Goal: Task Accomplishment & Management: Use online tool/utility

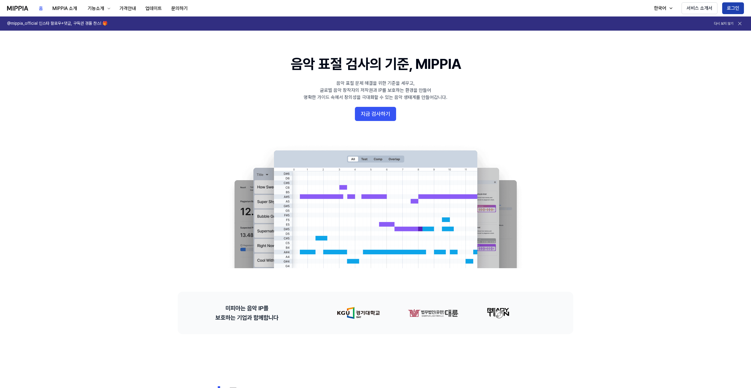
click at [731, 6] on button "로그인" at bounding box center [733, 8] width 22 height 12
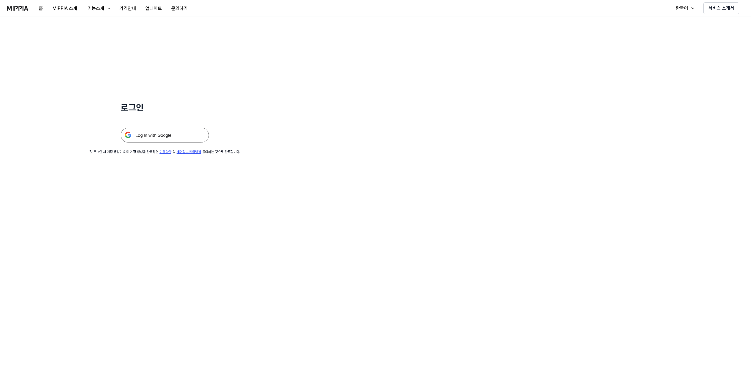
click at [169, 136] on img at bounding box center [165, 135] width 88 height 15
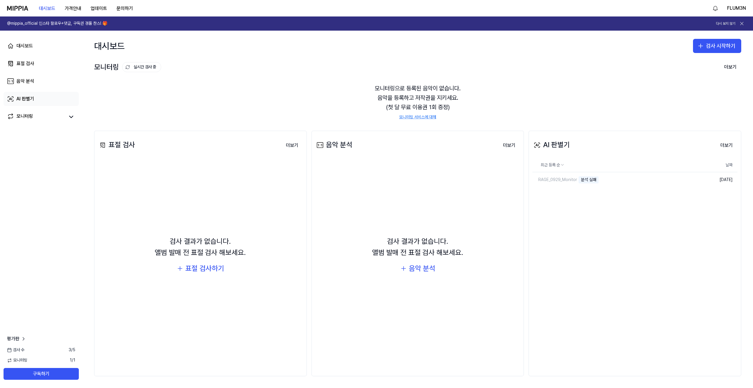
click at [29, 101] on div "AI 판별기" at bounding box center [25, 98] width 18 height 7
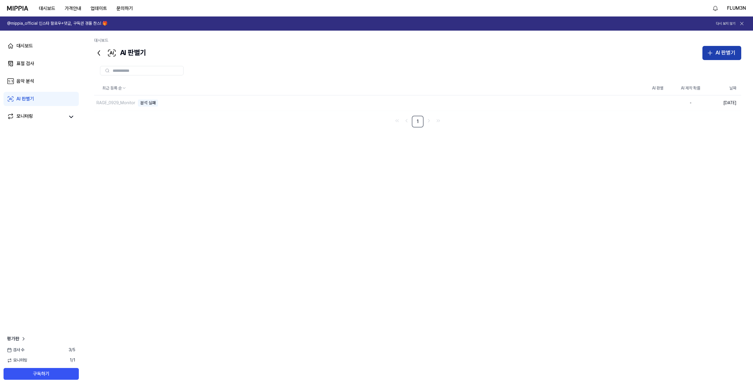
click at [719, 52] on div "AI 판별기" at bounding box center [725, 53] width 20 height 9
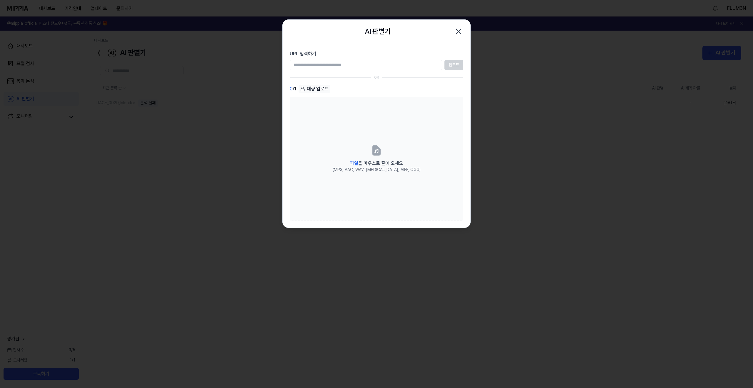
click at [393, 66] on input "URL 입력하기" at bounding box center [366, 65] width 152 height 11
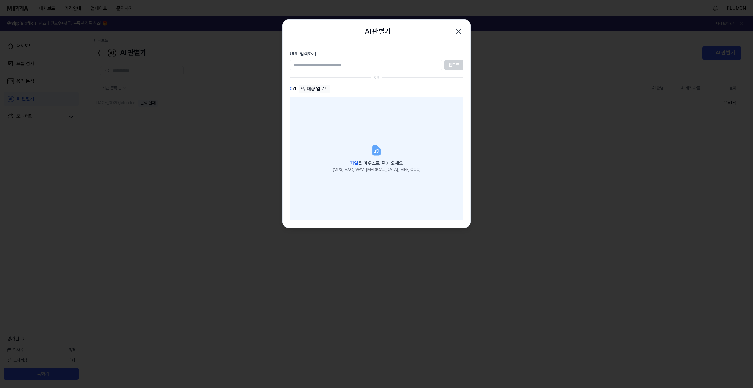
click at [345, 131] on label "파일 을 마우스로 끌어 오세요 (MP3, AAC, WAV, FLAC, AIFF, OGG)" at bounding box center [377, 159] width 174 height 124
click at [0, 0] on input "파일 을 마우스로 끌어 오세요 (MP3, AAC, WAV, FLAC, AIFF, OGG)" at bounding box center [0, 0] width 0 height 0
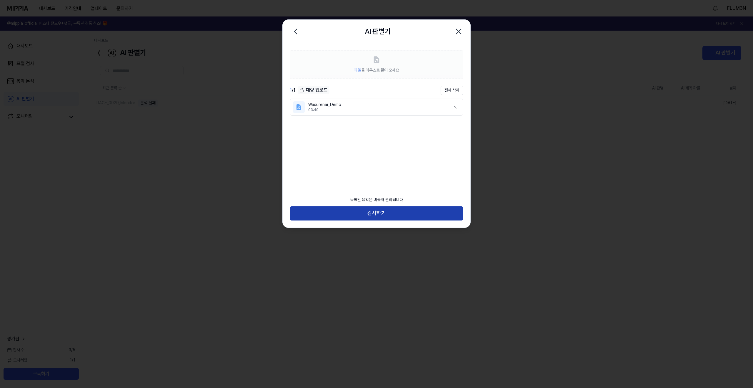
click at [359, 212] on button "검사하기" at bounding box center [377, 213] width 174 height 14
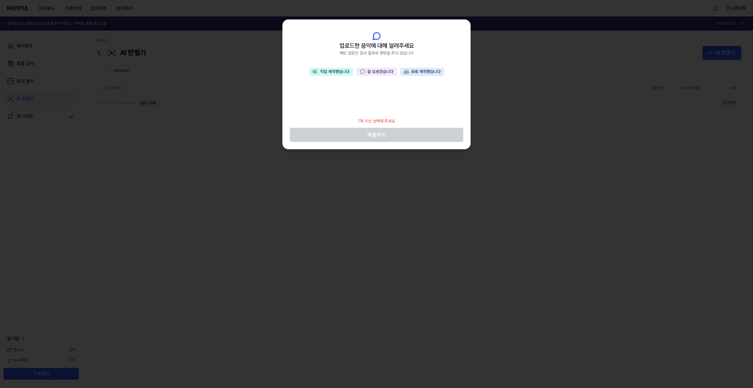
click at [346, 72] on button "🎼 직접 제작했습니다" at bounding box center [331, 72] width 44 height 8
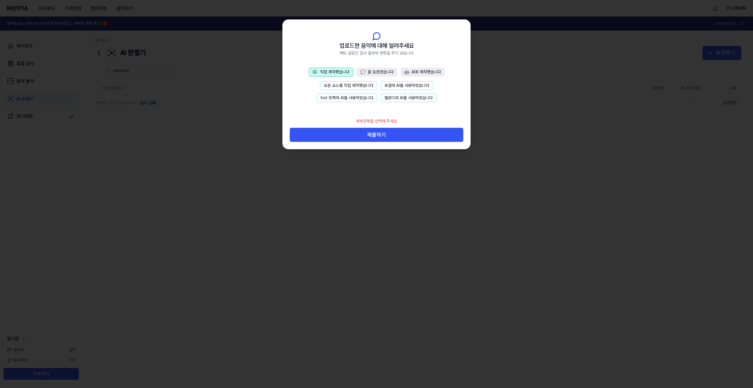
click at [391, 86] on button "보컬에 AI를 사용하였습니다" at bounding box center [407, 85] width 52 height 9
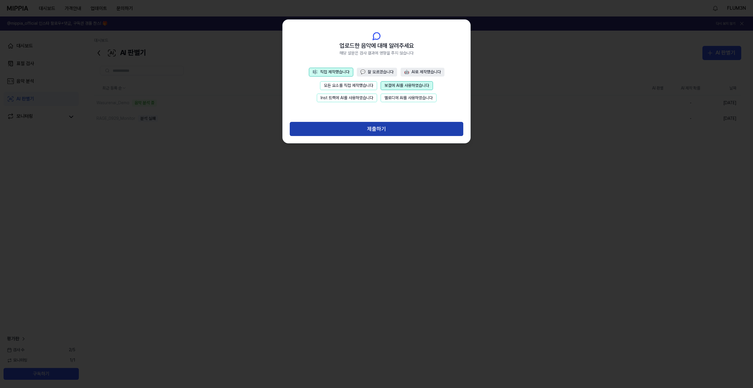
click at [391, 126] on button "제출하기" at bounding box center [377, 129] width 174 height 14
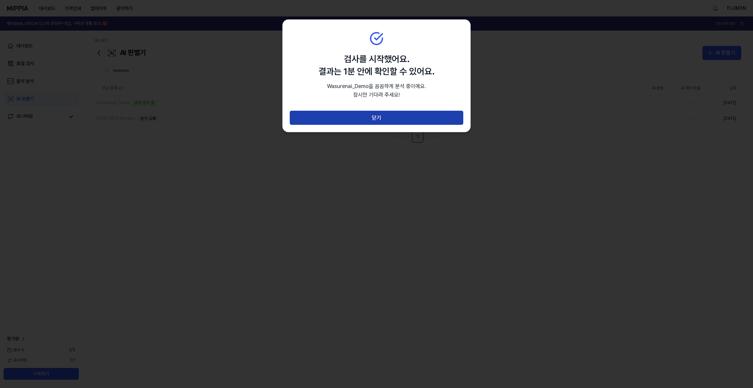
click at [391, 122] on button "닫기" at bounding box center [377, 118] width 174 height 14
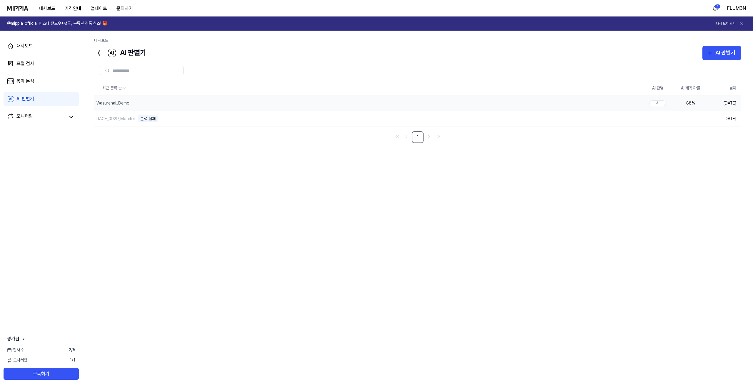
click at [691, 105] on div "88 %" at bounding box center [691, 103] width 24 height 6
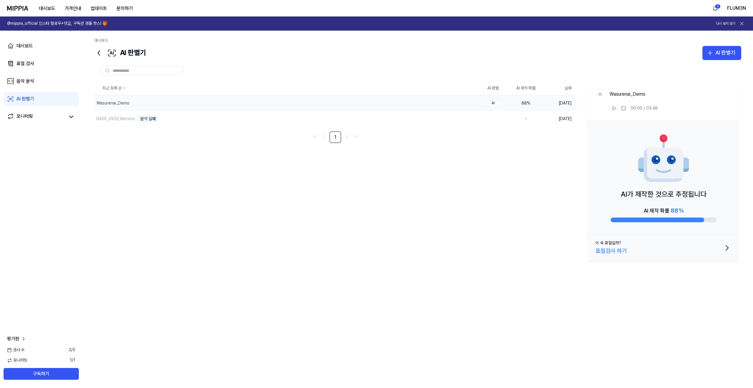
click at [686, 207] on div "AI 제작 확률 88 %" at bounding box center [664, 214] width 106 height 16
drag, startPoint x: 686, startPoint y: 211, endPoint x: 693, endPoint y: 226, distance: 16.6
click at [686, 211] on div "AI 제작 확률 88 %" at bounding box center [664, 214] width 106 height 16
click at [694, 239] on button "이 곡 표절일까? 표절검사 하기" at bounding box center [663, 247] width 151 height 27
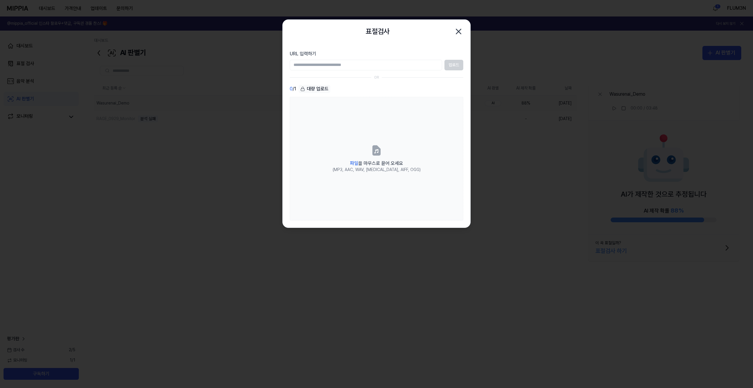
click at [457, 30] on icon "button" at bounding box center [458, 31] width 5 height 5
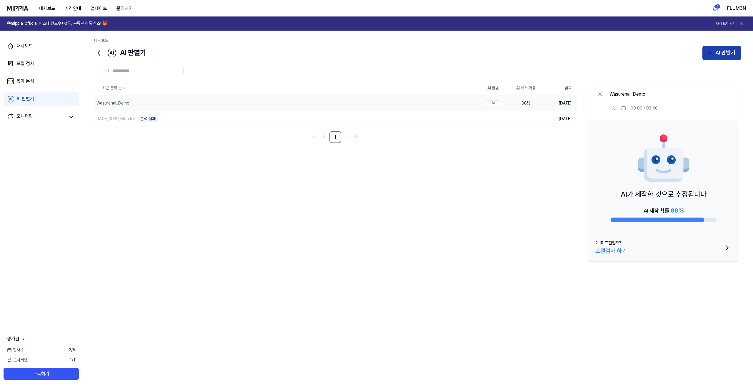
click at [723, 50] on div "AI 판별기" at bounding box center [725, 53] width 20 height 9
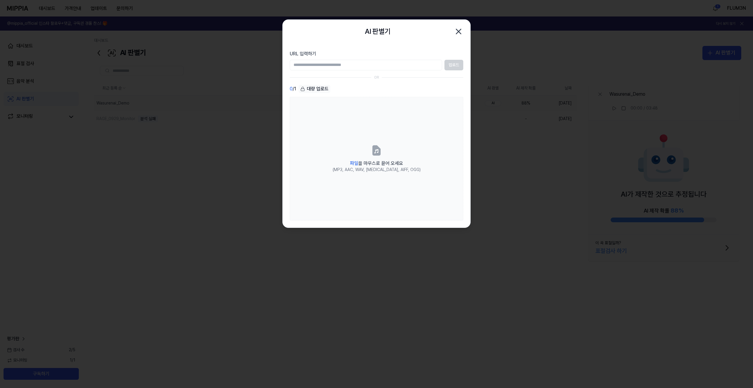
click at [457, 67] on div "업로드" at bounding box center [377, 65] width 174 height 11
click at [367, 70] on section "URL 입력하기 업로드 OR 0 / 1 대량 업로드 파일 을 마우스로 끌어 오세요 (MP3, AAC, WAV, FLAC, AIFF, OGG)" at bounding box center [377, 135] width 188 height 184
click at [367, 66] on input "URL 입력하기" at bounding box center [366, 65] width 152 height 11
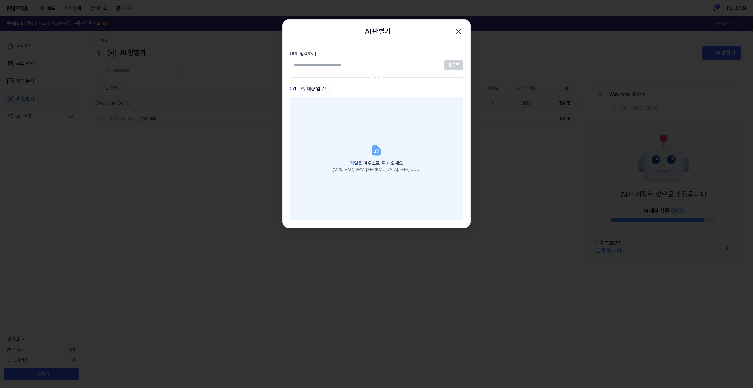
click at [363, 124] on label "파일 을 마우스로 끌어 오세요 (MP3, AAC, WAV, FLAC, AIFF, OGG)" at bounding box center [377, 159] width 174 height 124
click at [0, 0] on input "파일 을 마우스로 끌어 오세요 (MP3, AAC, WAV, FLAC, AIFF, OGG)" at bounding box center [0, 0] width 0 height 0
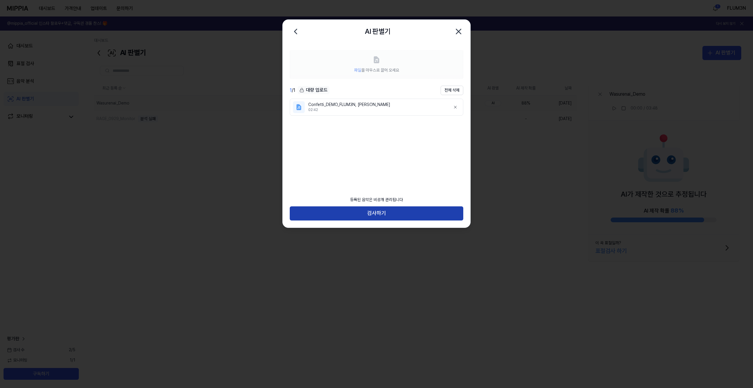
click at [389, 212] on button "검사하기" at bounding box center [377, 213] width 174 height 14
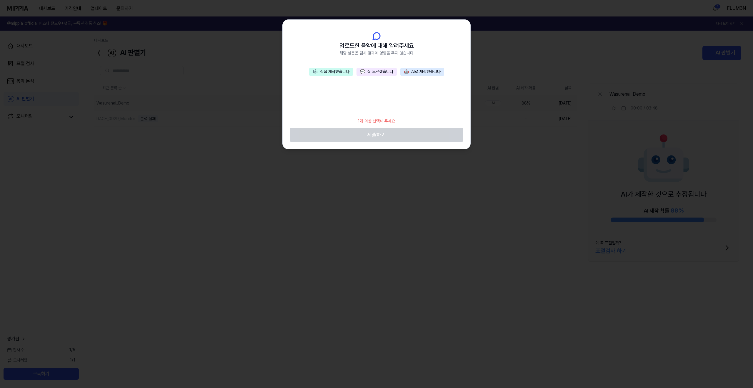
click at [342, 72] on button "🎼 직접 제작했습니다" at bounding box center [331, 72] width 44 height 8
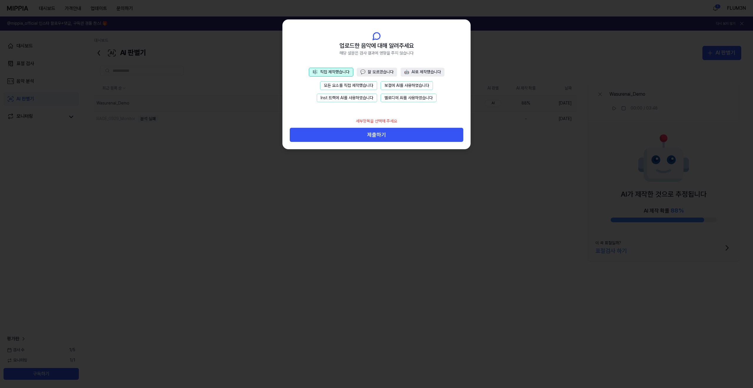
click at [341, 99] on button "Inst 트랙에 AI를 사용하였습니다" at bounding box center [347, 98] width 60 height 9
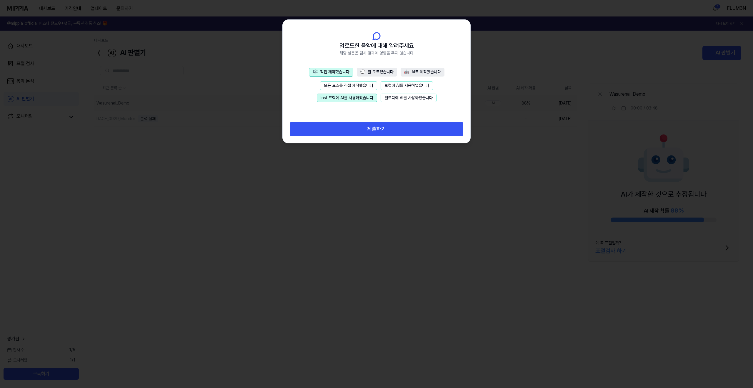
click at [391, 97] on button "멜로디에 AI를 사용하였습니다" at bounding box center [409, 98] width 56 height 9
click at [341, 98] on button "Inst 트랙에 AI를 사용하였습니다" at bounding box center [347, 98] width 60 height 9
click at [393, 97] on button "멜로디에 AI를 사용하였습니다" at bounding box center [409, 98] width 56 height 9
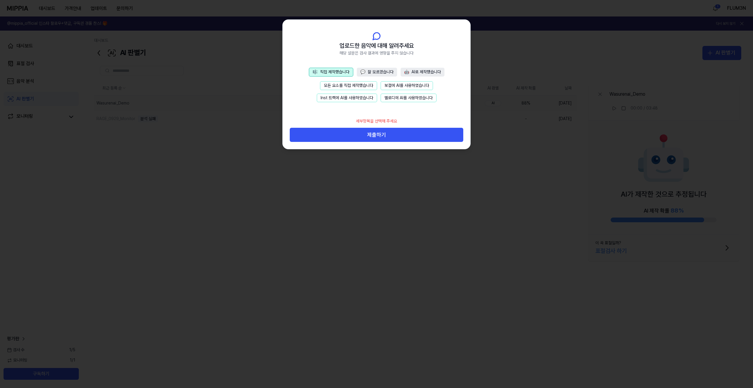
click at [394, 87] on button "보컬에 AI를 사용하였습니다" at bounding box center [407, 85] width 52 height 9
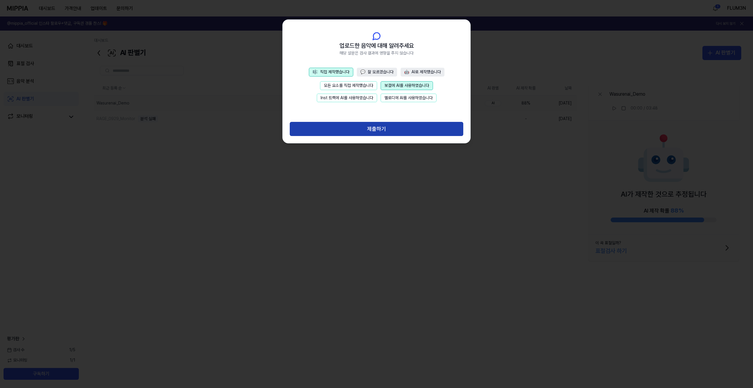
click at [398, 129] on button "제출하기" at bounding box center [377, 129] width 174 height 14
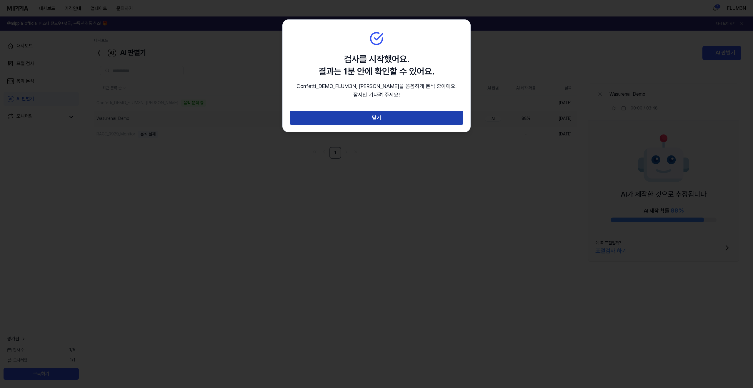
click at [396, 122] on button "닫기" at bounding box center [377, 118] width 174 height 14
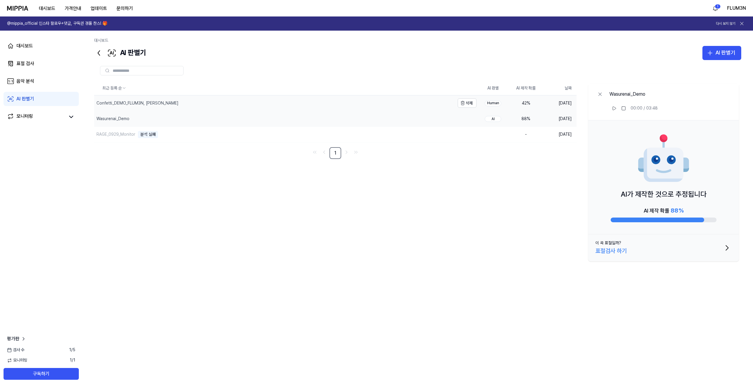
click at [153, 105] on div "Confetti_DEMO_FLUM3N, Miles Barker" at bounding box center [137, 103] width 82 height 6
click at [616, 108] on icon at bounding box center [614, 108] width 3 height 4
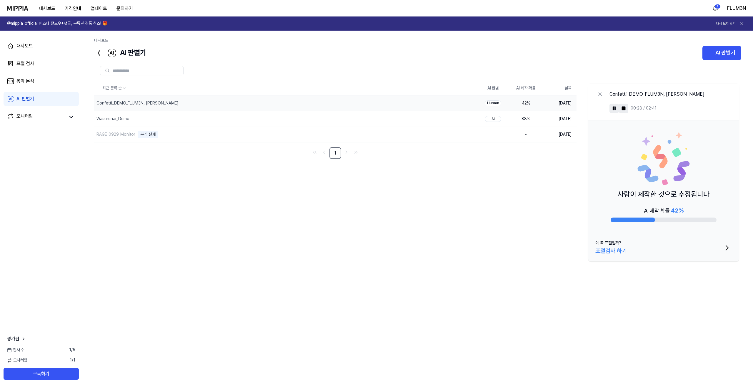
click at [625, 109] on rect at bounding box center [624, 108] width 4 height 4
click at [41, 97] on link "AI 판별기" at bounding box center [41, 99] width 75 height 14
click at [465, 121] on button "삭제" at bounding box center [467, 118] width 19 height 9
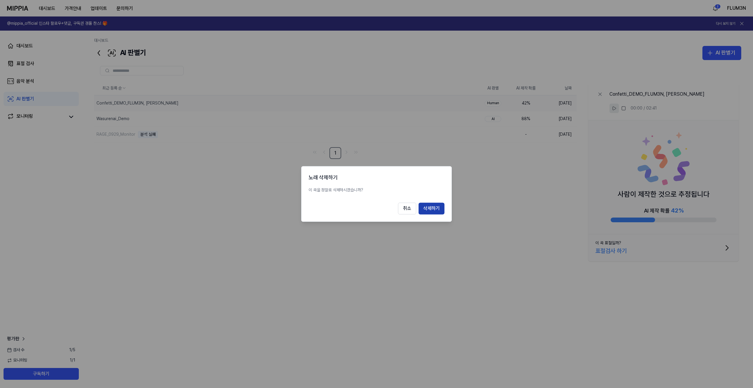
click at [436, 206] on button "삭제하기" at bounding box center [431, 209] width 26 height 12
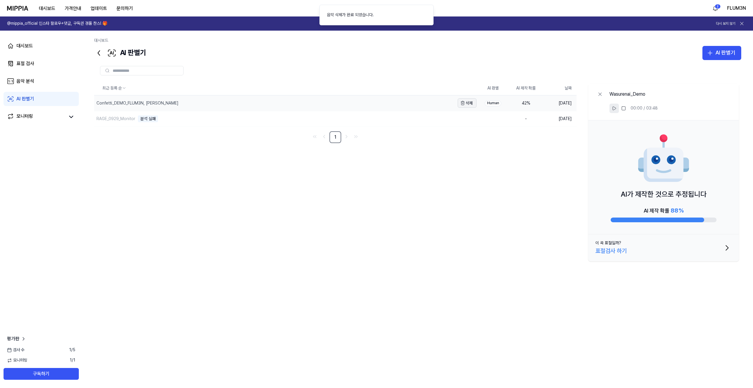
click at [470, 105] on button "삭제" at bounding box center [467, 102] width 19 height 9
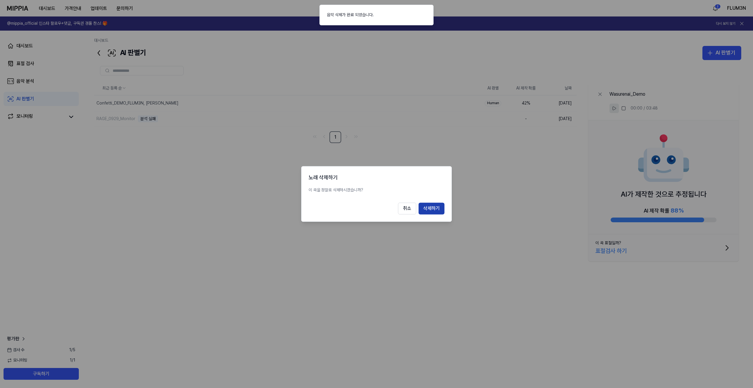
click at [437, 208] on button "삭제하기" at bounding box center [431, 209] width 26 height 12
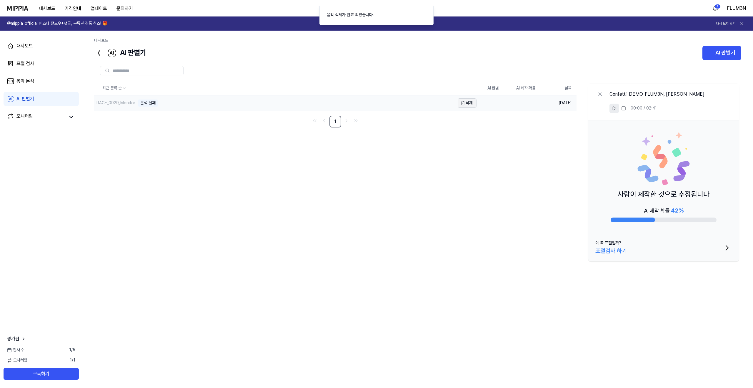
click at [465, 106] on button "삭제" at bounding box center [467, 102] width 19 height 9
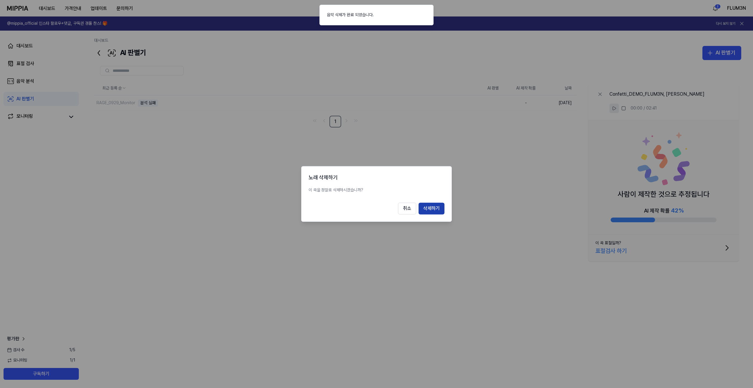
click at [435, 211] on button "삭제하기" at bounding box center [431, 209] width 26 height 12
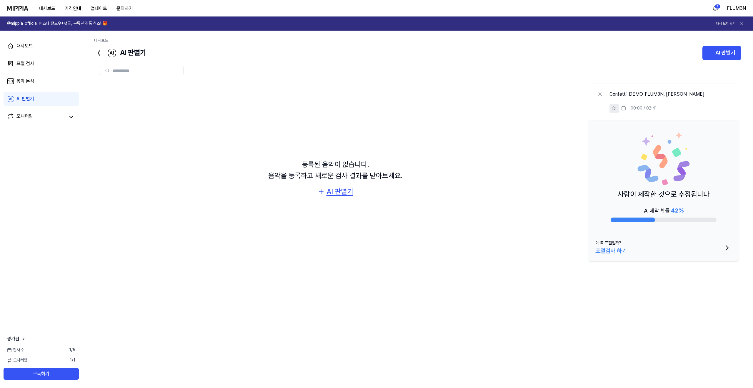
click at [343, 195] on div "AI 판별기" at bounding box center [339, 191] width 27 height 11
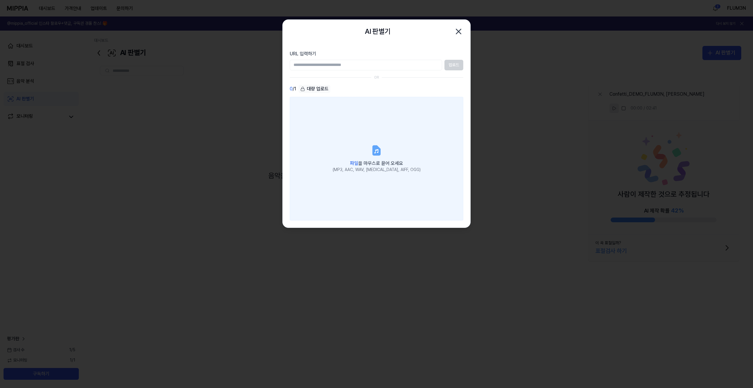
click at [349, 124] on label "파일 을 마우스로 끌어 오세요 (MP3, AAC, WAV, FLAC, AIFF, OGG)" at bounding box center [377, 159] width 174 height 124
click at [0, 0] on input "파일 을 마우스로 끌어 오세요 (MP3, AAC, WAV, FLAC, AIFF, OGG)" at bounding box center [0, 0] width 0 height 0
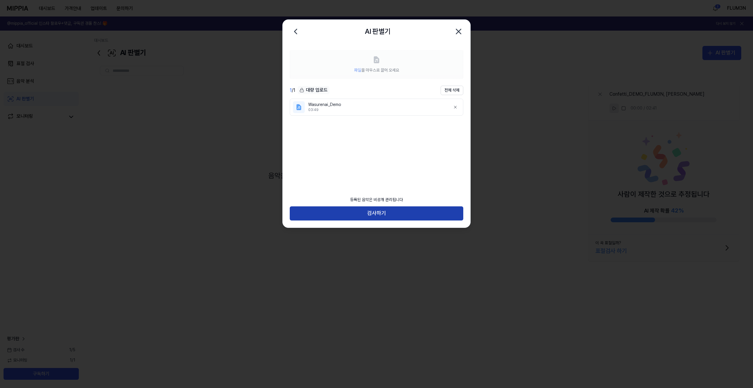
click at [407, 213] on button "검사하기" at bounding box center [377, 213] width 174 height 14
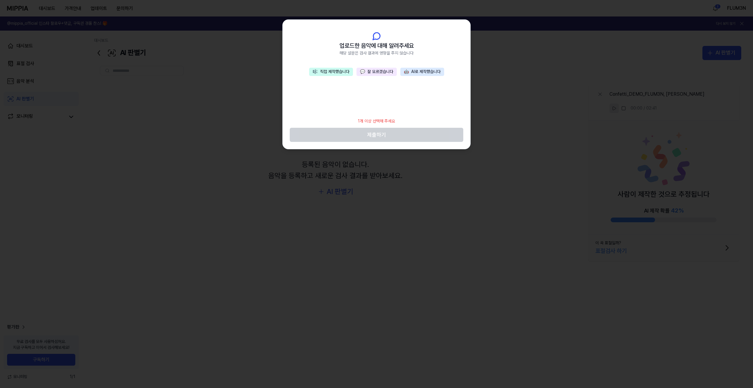
click at [372, 73] on button "💬 잘 모르겠습니다" at bounding box center [376, 72] width 40 height 8
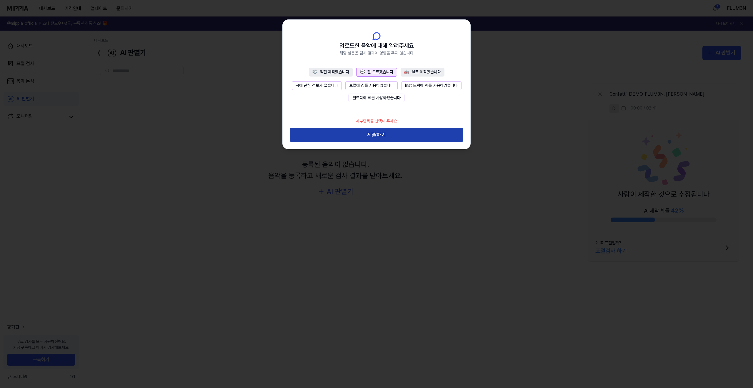
click at [378, 130] on button "제출하기" at bounding box center [377, 135] width 174 height 14
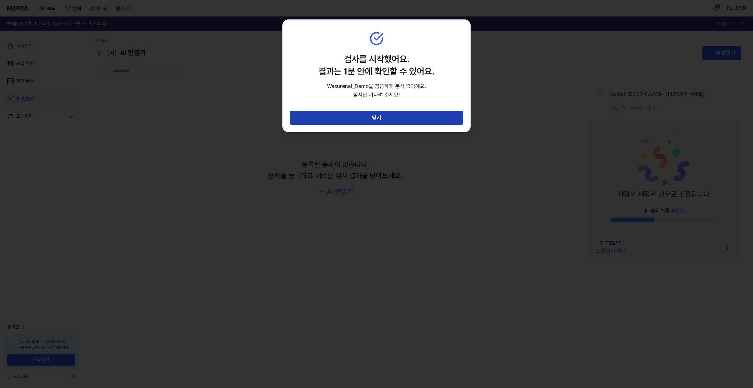
click at [380, 121] on button "닫기" at bounding box center [377, 118] width 174 height 14
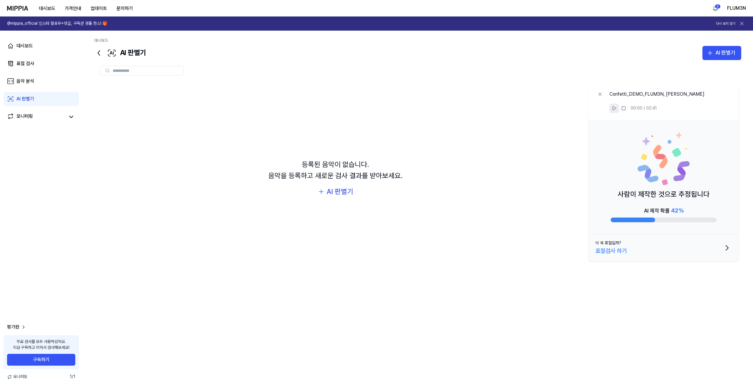
click at [401, 188] on div "등록된 음악이 없습니다. 음악을 등록하고 새로운 검사 결과를 받아보세요. AI 판별기" at bounding box center [335, 178] width 482 height 194
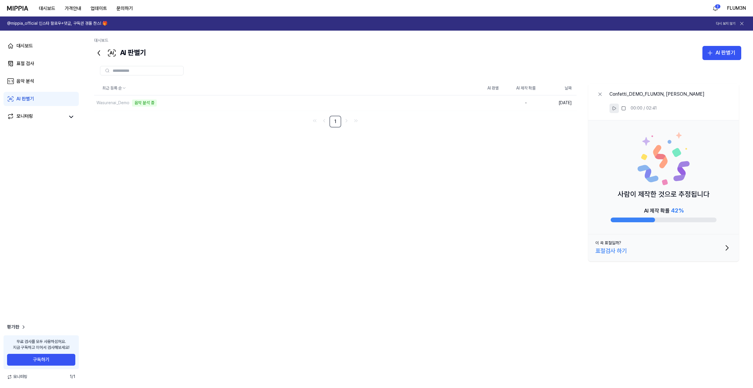
click at [405, 191] on div "최근 등록 순 AI 판별 AI 제작 확률 날짜 Wasurenai_Demo 음악 분석 중 삭제 - 2025.10.08. 1 Confetti_DE…" at bounding box center [417, 207] width 647 height 252
click at [520, 105] on div "88 %" at bounding box center [526, 103] width 24 height 6
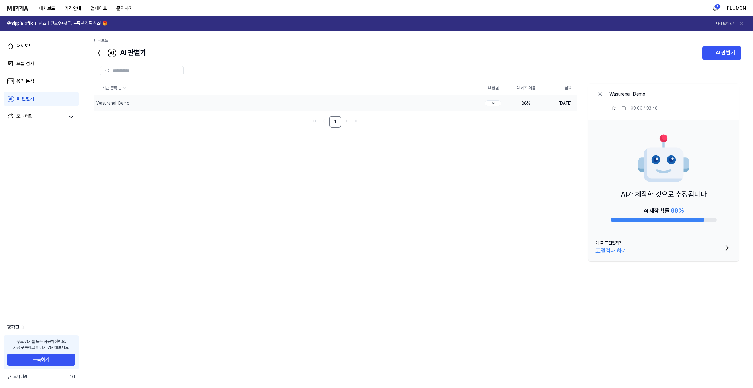
click at [651, 239] on button "이 곡 표절일까? 표절검사 하기" at bounding box center [663, 247] width 151 height 27
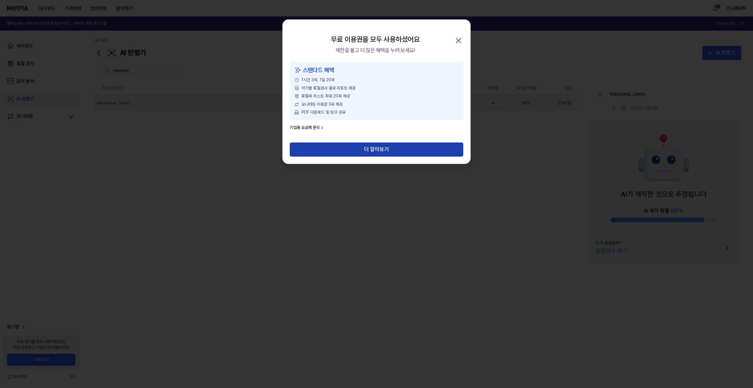
click at [360, 150] on button "더 알아보기" at bounding box center [377, 149] width 174 height 14
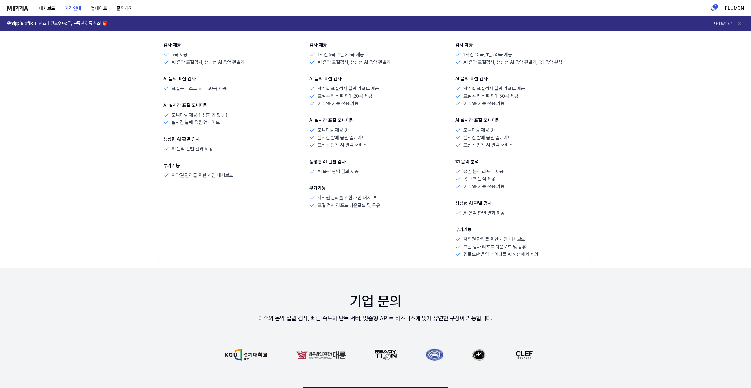
scroll to position [215, 0]
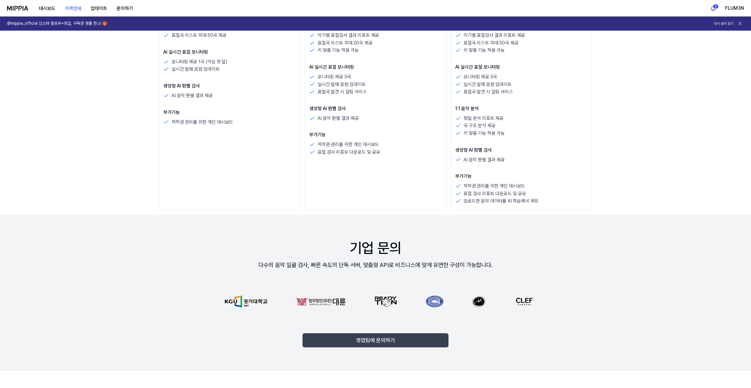
click at [414, 336] on button "영업팀에 문의하기" at bounding box center [375, 340] width 146 height 14
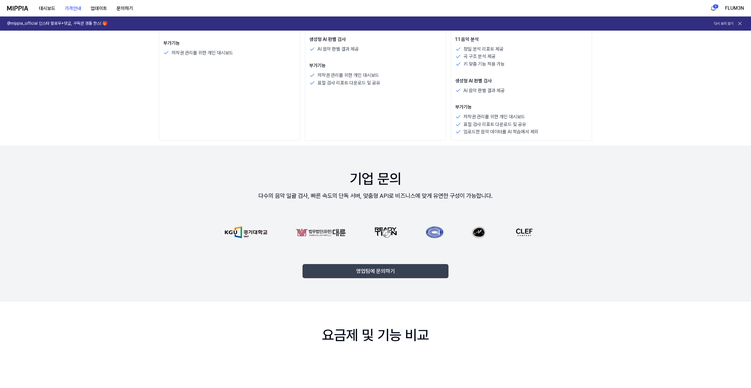
click at [393, 268] on button "영업팀에 문의하기" at bounding box center [375, 271] width 146 height 14
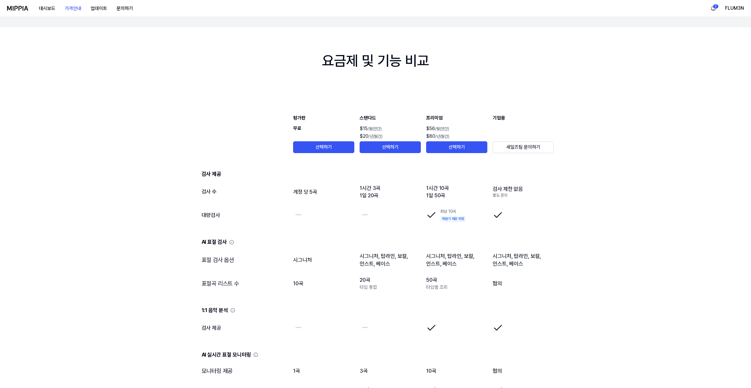
scroll to position [607, 0]
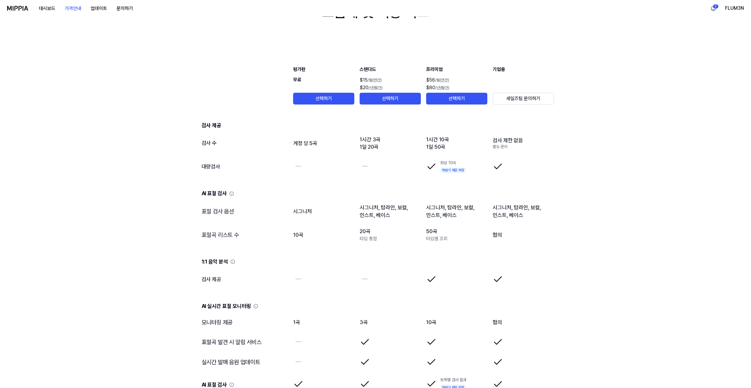
click at [234, 262] on icon at bounding box center [233, 261] width 4 height 4
click at [233, 262] on icon at bounding box center [232, 261] width 5 height 5
click at [231, 192] on icon at bounding box center [231, 193] width 5 height 5
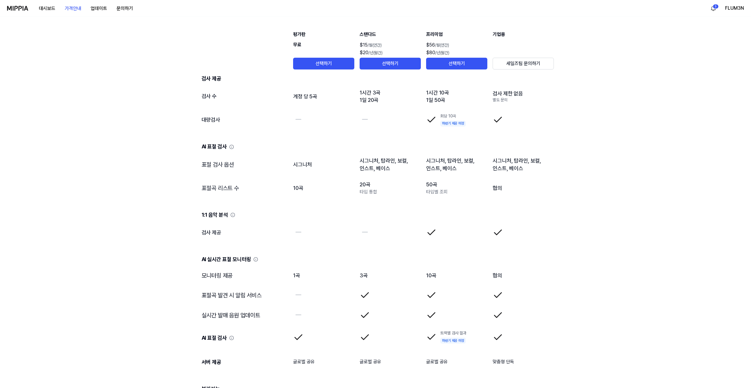
scroll to position [709, 0]
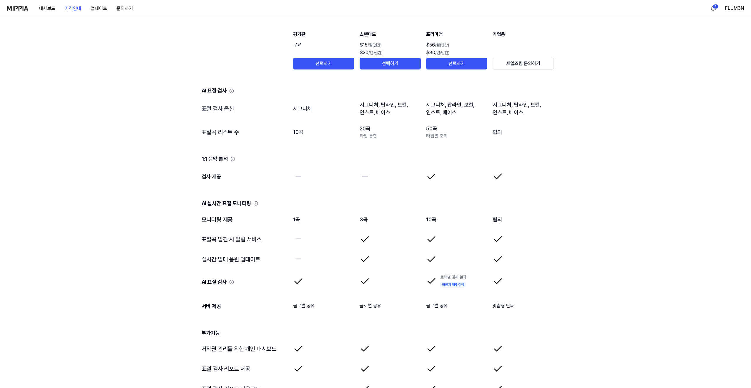
click at [249, 202] on div "AI 실시간 표절 모니터링" at bounding box center [377, 203] width 352 height 11
click at [251, 203] on div "AI 실시간 표절 모니터링" at bounding box center [377, 203] width 352 height 11
click at [253, 204] on icon at bounding box center [255, 203] width 5 height 5
click at [254, 203] on icon at bounding box center [256, 203] width 4 height 4
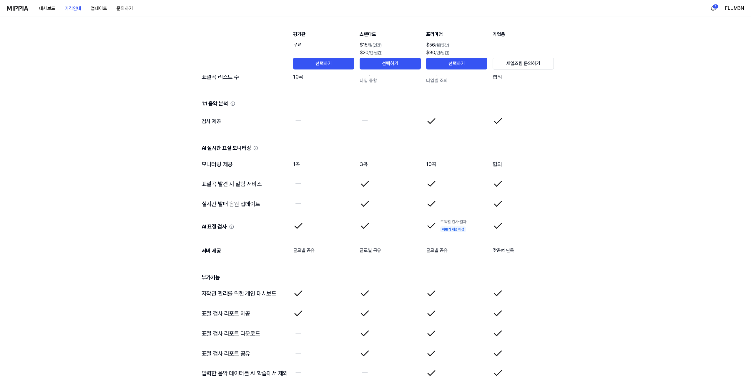
scroll to position [835, 0]
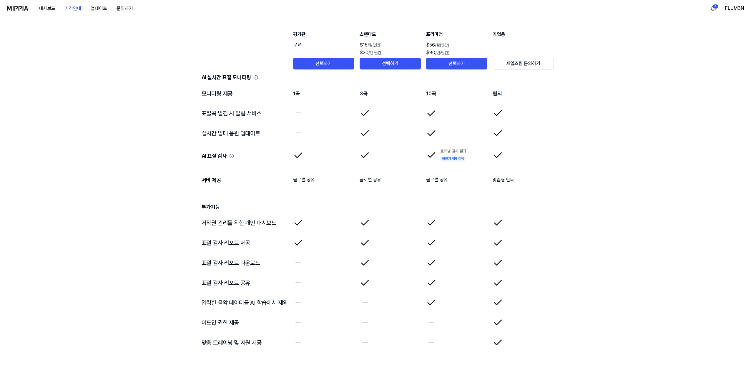
click at [269, 302] on td "입력한 음악 데이터를 AI 학습에서 제외" at bounding box center [242, 303] width 91 height 20
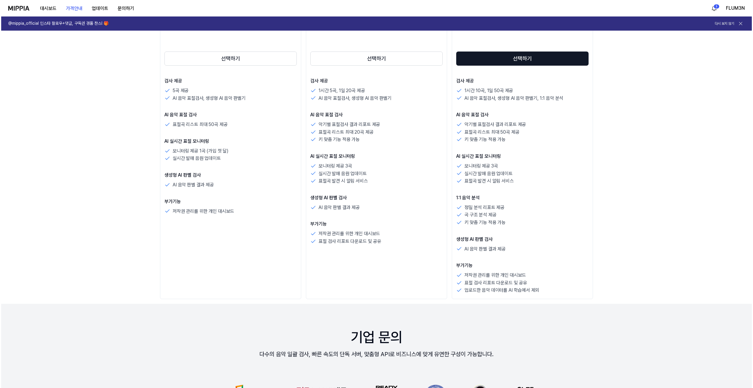
scroll to position [0, 0]
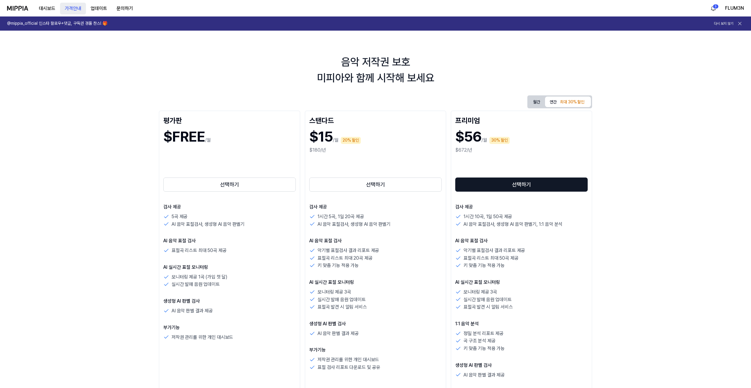
click at [70, 6] on button "가격안내" at bounding box center [73, 9] width 26 height 12
click at [93, 9] on button "업데이트" at bounding box center [99, 9] width 26 height 12
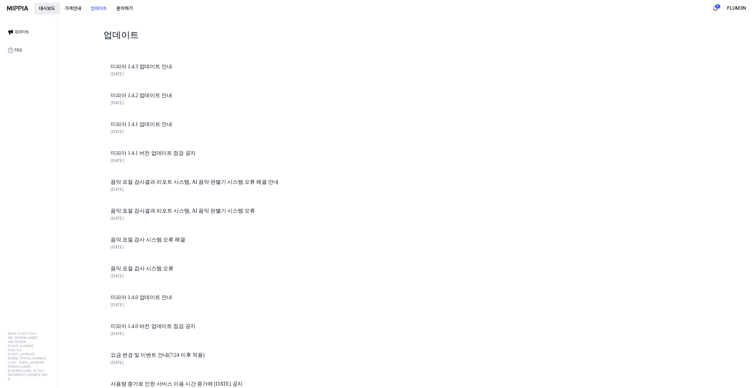
click at [47, 11] on button "대시보드" at bounding box center [47, 9] width 26 height 12
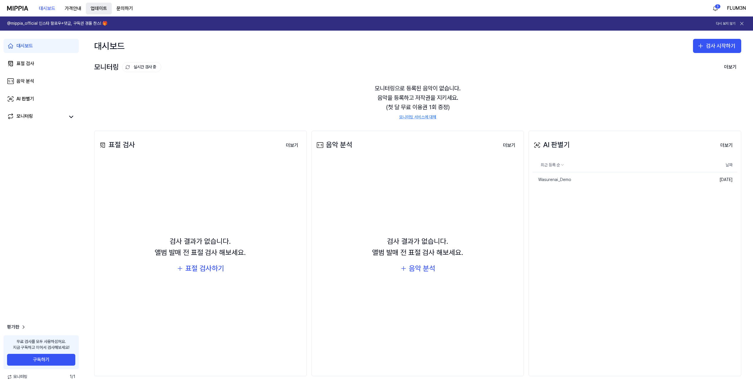
click at [95, 11] on button "업데이트" at bounding box center [99, 9] width 26 height 12
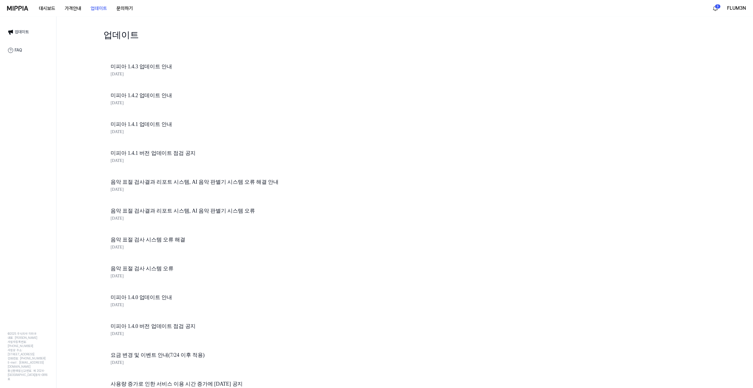
click at [150, 63] on link "미피아 1.4.3 업데이트 안내" at bounding box center [211, 66] width 200 height 9
